Goal: Check status: Check status

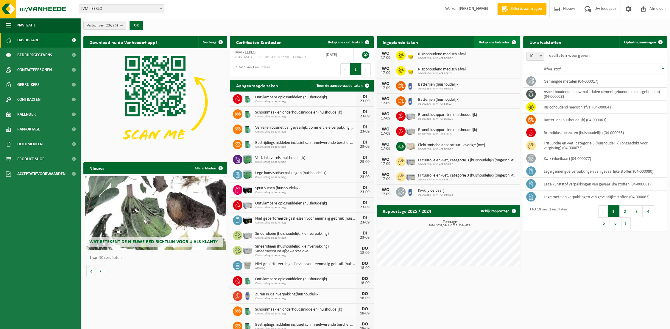
click at [487, 40] on span "Bekijk uw kalender" at bounding box center [493, 42] width 31 height 4
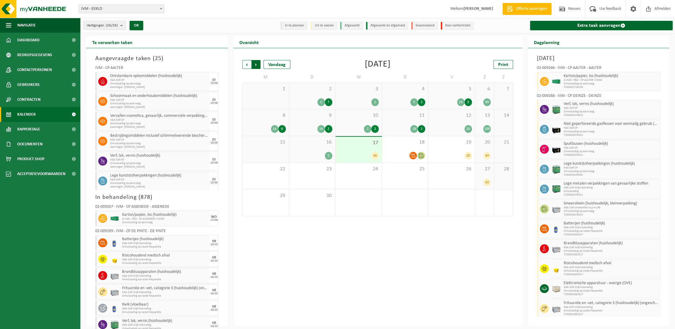
click at [243, 63] on span "Vorige" at bounding box center [246, 64] width 9 height 9
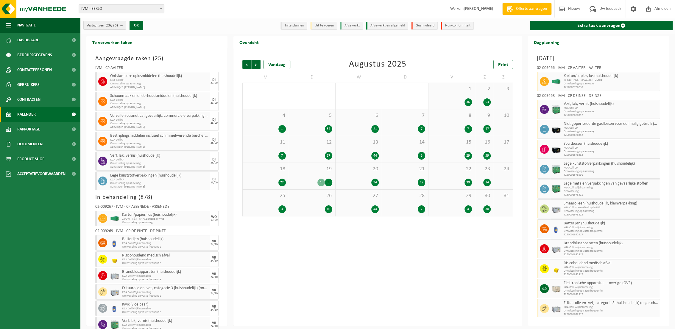
click at [280, 148] on div "11 7" at bounding box center [266, 149] width 46 height 26
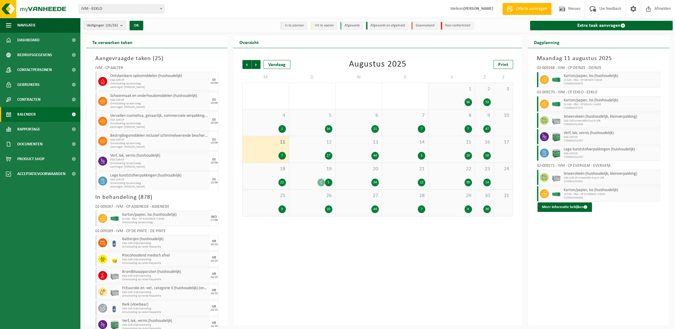
click at [326, 151] on div "12 27" at bounding box center [312, 149] width 46 height 26
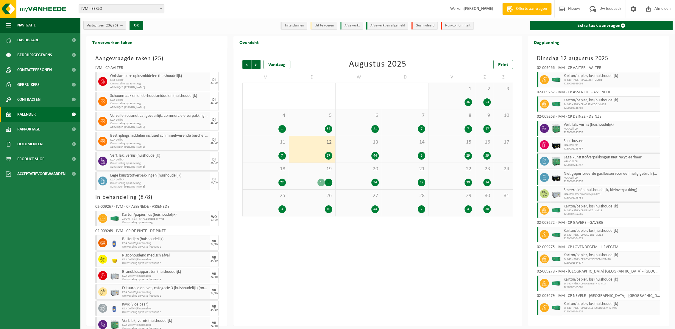
click at [259, 149] on div "11 7" at bounding box center [266, 149] width 46 height 26
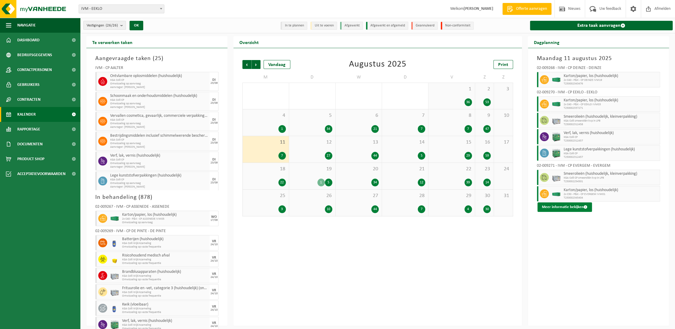
click at [557, 207] on button "Meer informatie bekijken" at bounding box center [564, 208] width 54 height 10
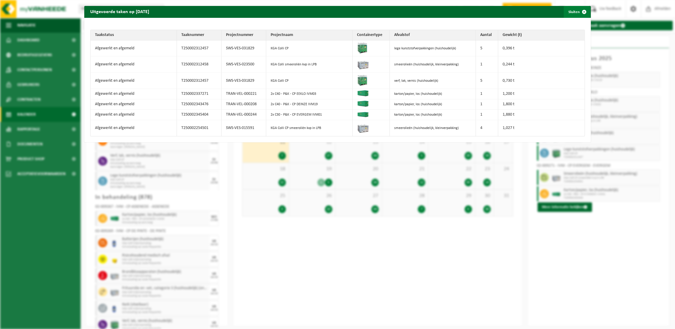
click at [568, 10] on button "Sluiten" at bounding box center [576, 12] width 26 height 12
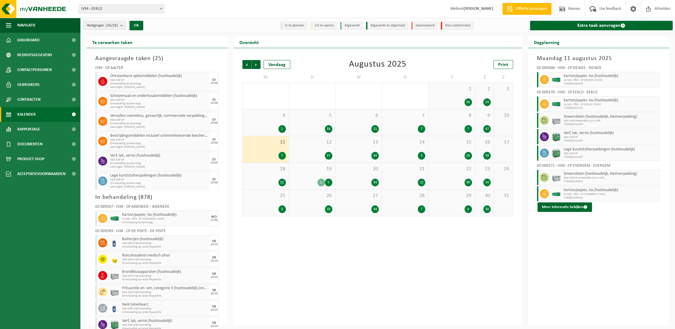
click at [324, 148] on div "12 27" at bounding box center [312, 149] width 46 height 26
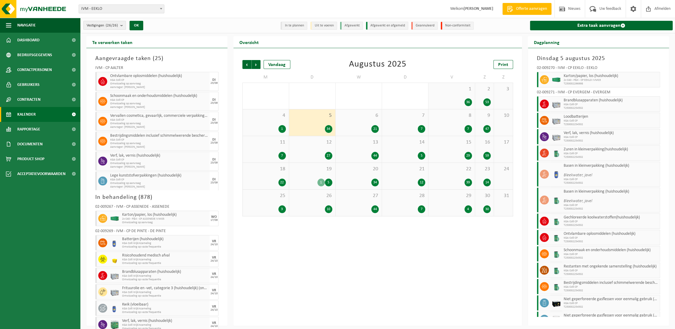
click at [449, 146] on div "15 29" at bounding box center [451, 149] width 46 height 26
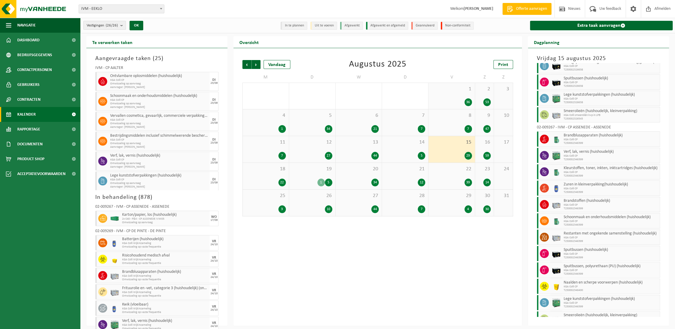
scroll to position [253, 0]
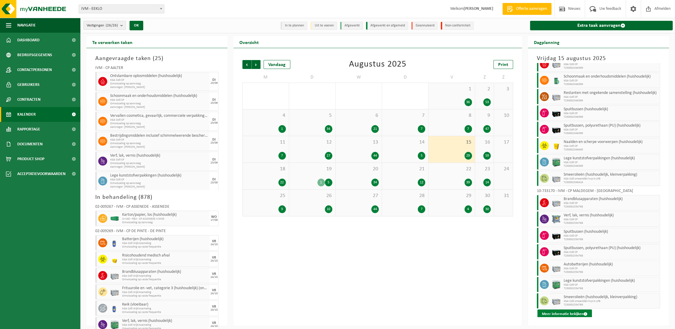
click at [562, 311] on button "Meer informatie bekijken" at bounding box center [564, 315] width 54 height 10
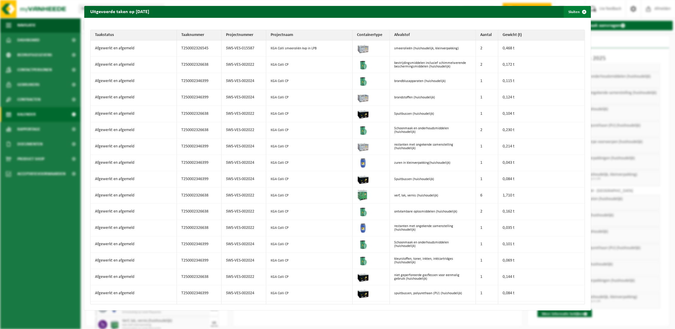
click at [570, 12] on button "Sluiten" at bounding box center [576, 12] width 26 height 12
